Goal: Use online tool/utility: Utilize a website feature to perform a specific function

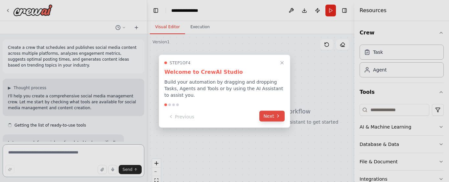
scroll to position [88, 0]
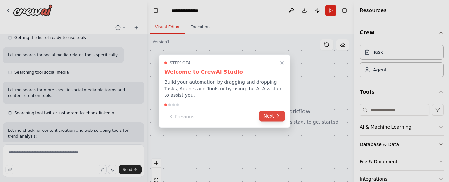
click at [271, 114] on button "Next" at bounding box center [271, 116] width 25 height 11
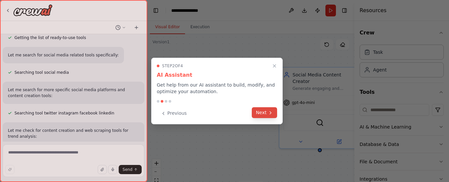
click at [263, 108] on button "Next" at bounding box center [264, 113] width 25 height 11
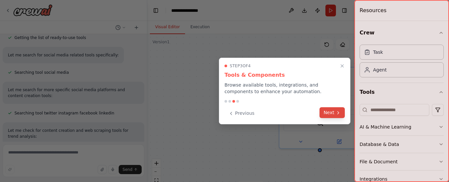
click at [337, 117] on button "Next" at bounding box center [332, 113] width 25 height 11
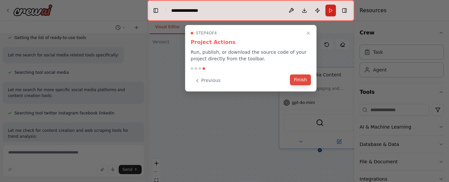
click at [304, 82] on button "Finish" at bounding box center [300, 80] width 21 height 11
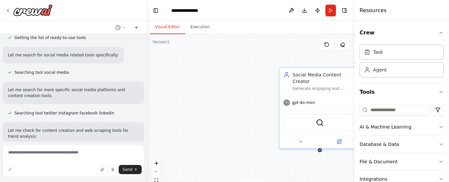
click at [219, 11] on header "**********" at bounding box center [250, 10] width 207 height 21
click at [234, 134] on div ".deletable-edge-delete-btn { width: 20px; height: 20px; border: 0px solid #ffff…" at bounding box center [250, 116] width 207 height 164
click at [383, 52] on div "Task" at bounding box center [402, 51] width 84 height 15
click at [387, 75] on div "Agent" at bounding box center [402, 69] width 84 height 15
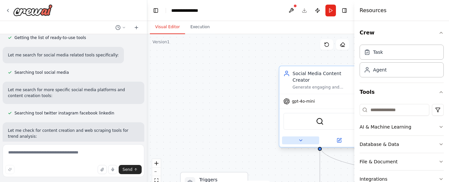
click at [301, 140] on icon at bounding box center [301, 140] width 3 height 1
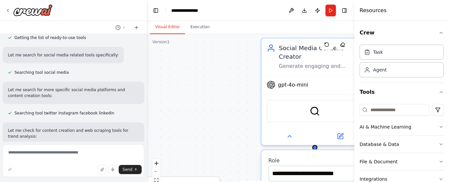
click at [205, 110] on div ".deletable-edge-delete-btn { width: 20px; height: 20px; border: 0px solid #ffff…" at bounding box center [250, 116] width 207 height 164
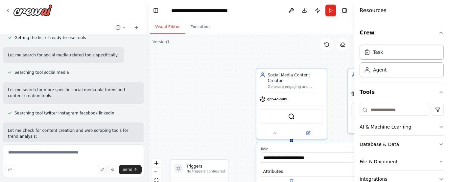
click at [211, 110] on div ".deletable-edge-delete-btn { width: 20px; height: 20px; border: 0px solid #ffff…" at bounding box center [250, 116] width 207 height 164
click at [414, 78] on div "Task Agent" at bounding box center [402, 62] width 84 height 41
click at [415, 74] on div "Agent" at bounding box center [402, 69] width 84 height 15
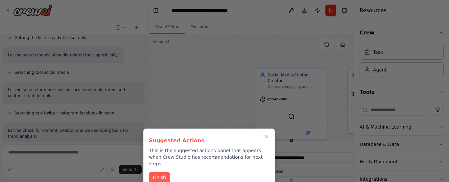
drag, startPoint x: 160, startPoint y: 173, endPoint x: 266, endPoint y: 138, distance: 110.8
click at [160, 173] on button "Finish" at bounding box center [159, 178] width 21 height 11
click at [158, 172] on icon "zoom out" at bounding box center [157, 172] width 4 height 1
click at [266, 147] on label "Role" at bounding box center [313, 149] width 104 height 5
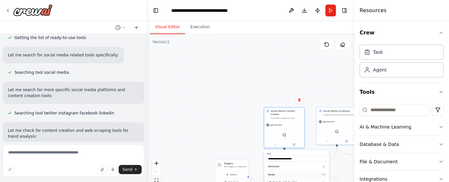
drag, startPoint x: 196, startPoint y: 103, endPoint x: 287, endPoint y: 94, distance: 92.2
click at [195, 27] on div "Visual Editor Execution Version 1 Show Tools Hide Agents .deletable-edge-delete…" at bounding box center [250, 101] width 207 height 161
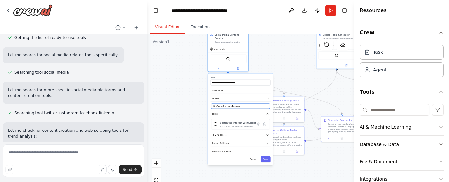
drag, startPoint x: 289, startPoint y: 104, endPoint x: 231, endPoint y: 100, distance: 57.7
click at [232, 105] on span "OpenAI - gpt-4o-mini" at bounding box center [228, 106] width 24 height 3
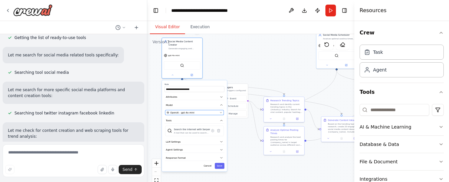
drag, startPoint x: 225, startPoint y: 101, endPoint x: 182, endPoint y: 106, distance: 43.3
click at [182, 106] on div "**********" at bounding box center [194, 126] width 65 height 91
click at [306, 121] on div ".deletable-edge-delete-btn { width: 20px; height: 20px; border: 0px solid #ffff…" at bounding box center [250, 116] width 207 height 164
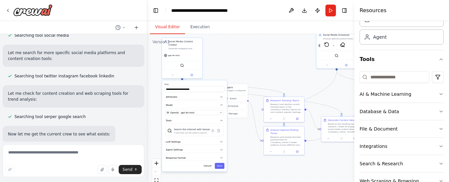
scroll to position [154, 0]
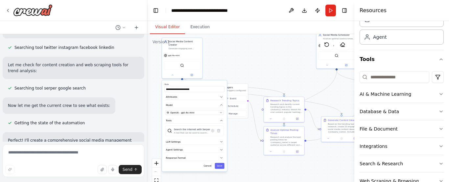
click at [60, 50] on div "Searching tool twitter instagram facebook linkedin" at bounding box center [61, 48] width 117 height 8
click at [92, 49] on span "Searching tool twitter instagram facebook linkedin" at bounding box center [64, 47] width 100 height 5
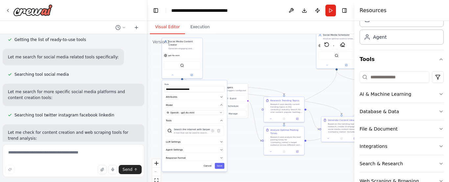
scroll to position [0, 0]
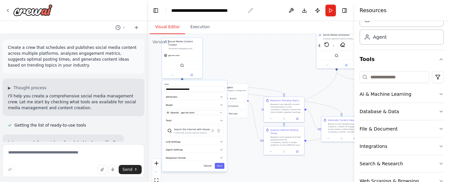
click at [249, 10] on icon "breadcrumb" at bounding box center [250, 10] width 5 height 5
click at [330, 12] on button "Run" at bounding box center [330, 11] width 11 height 12
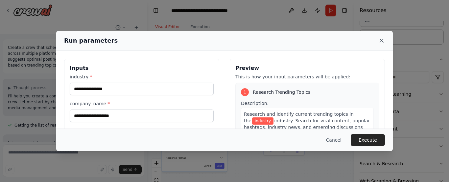
click at [384, 40] on icon at bounding box center [381, 40] width 7 height 7
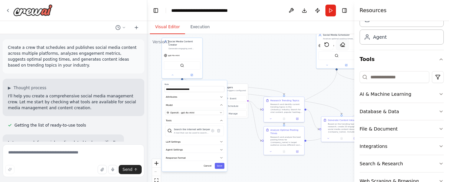
click at [343, 46] on icon at bounding box center [342, 44] width 5 height 5
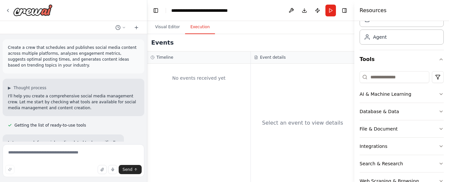
click at [198, 28] on button "Execution" at bounding box center [200, 27] width 30 height 14
